Goal: Check status: Check status

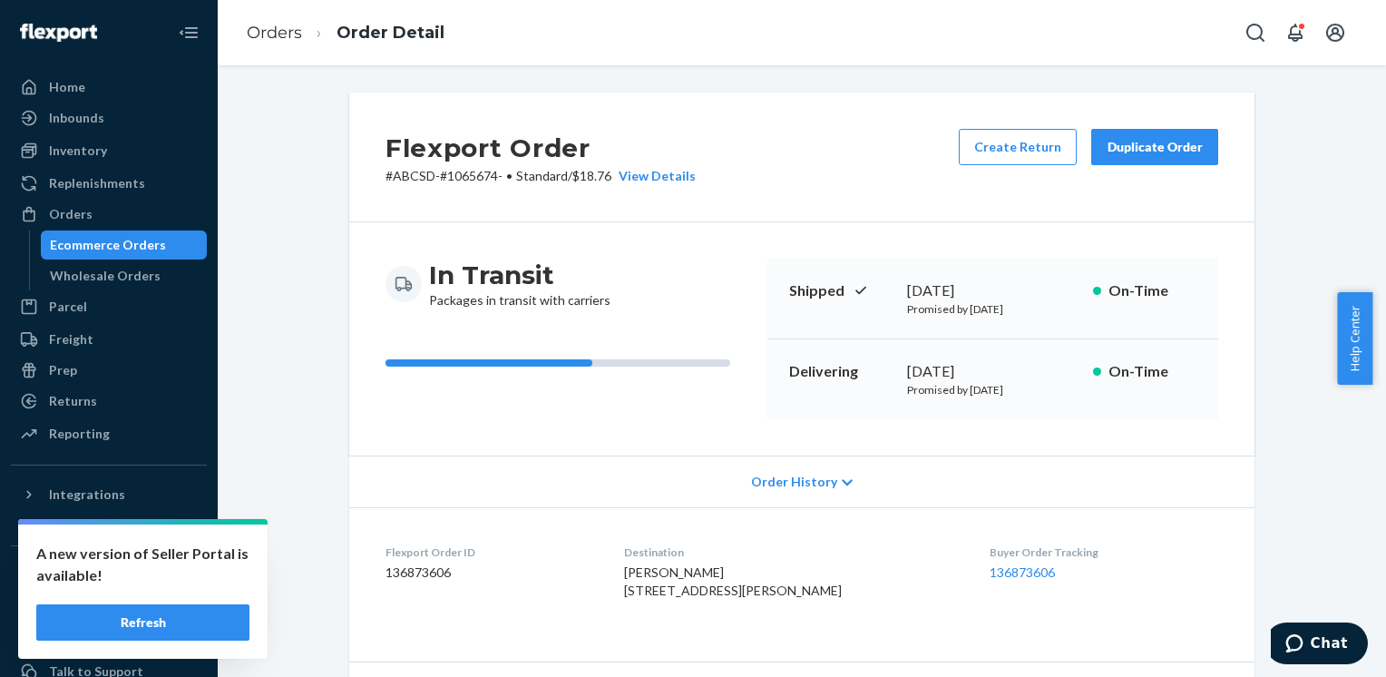
scroll to position [1219, 0]
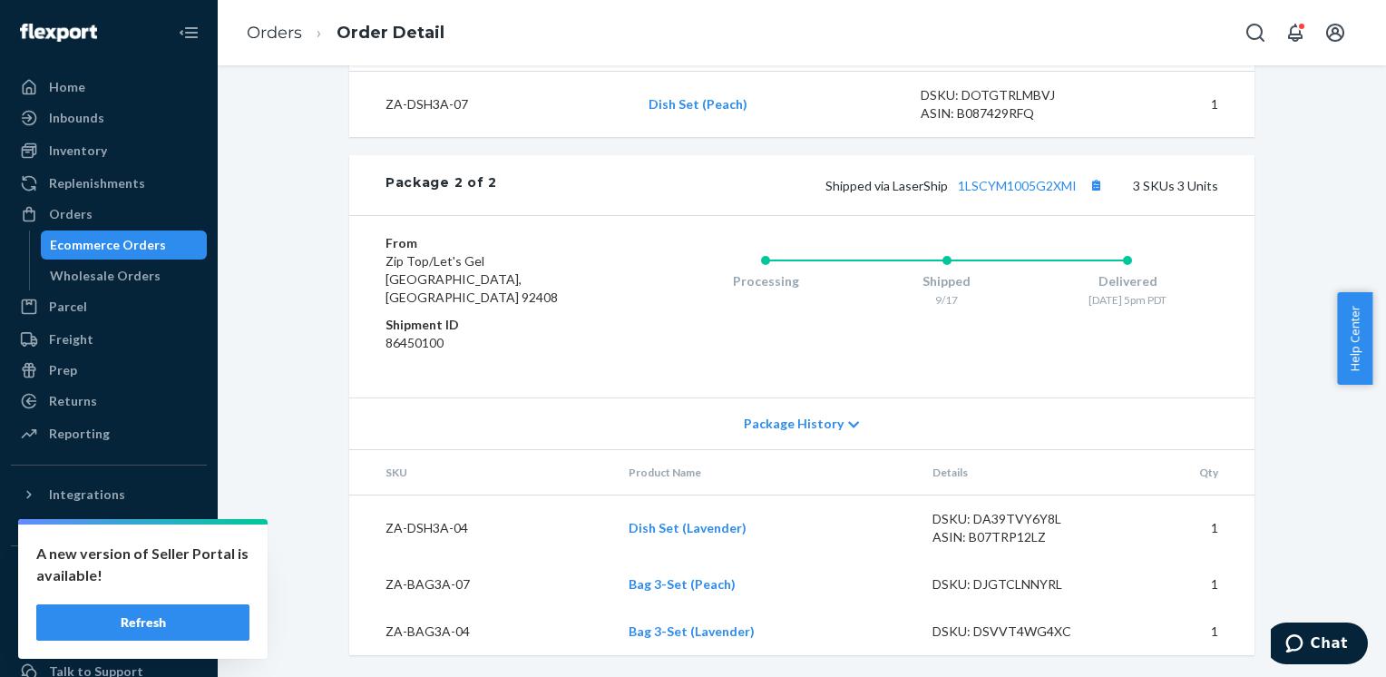
click at [138, 619] on button "Refresh" at bounding box center [142, 622] width 213 height 36
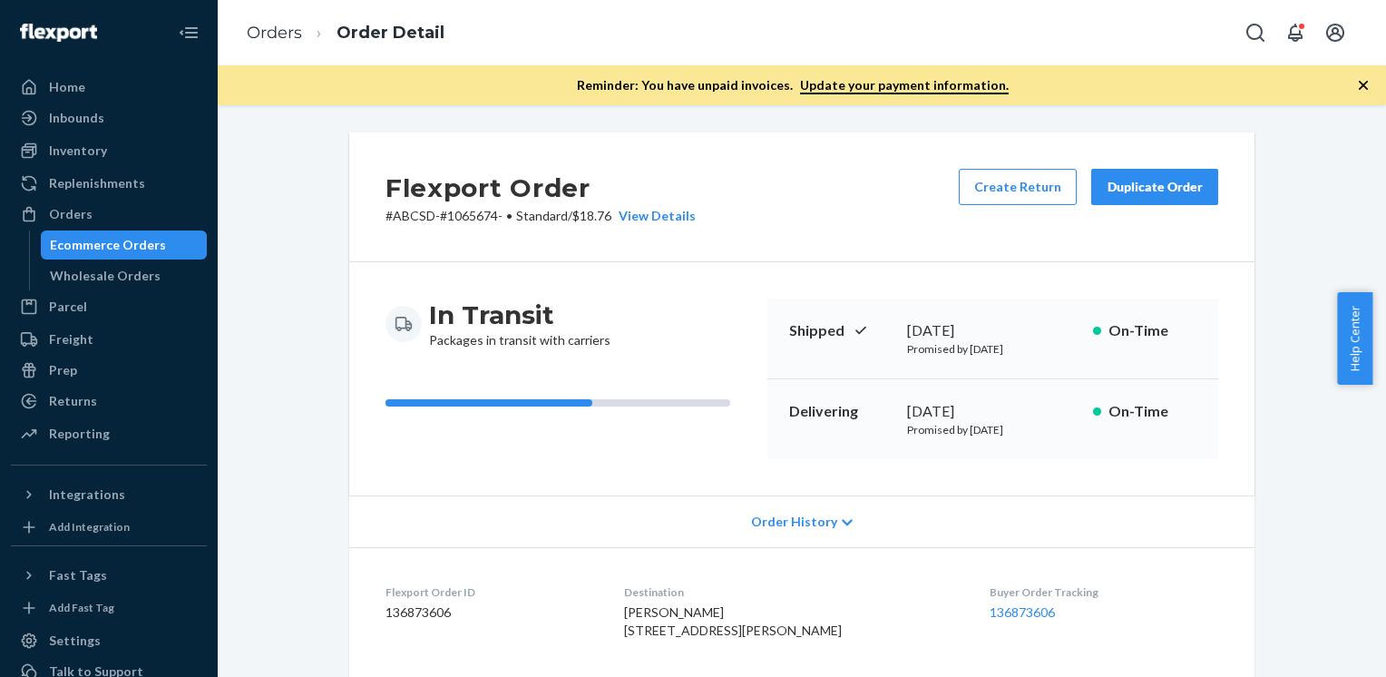
click at [103, 247] on div "Ecommerce Orders" at bounding box center [108, 245] width 116 height 18
